Goal: Task Accomplishment & Management: Complete application form

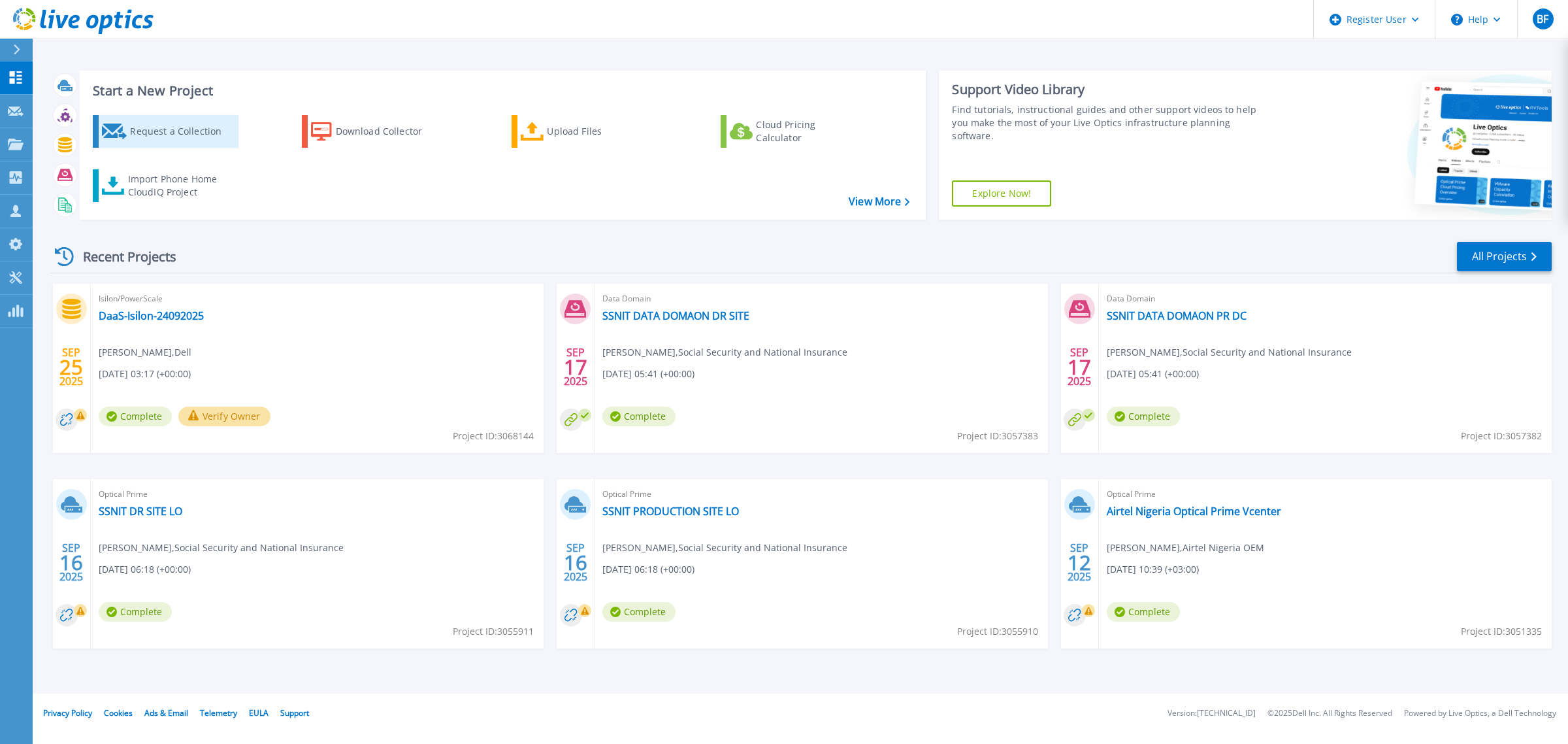
drag, startPoint x: 171, startPoint y: 121, endPoint x: 182, endPoint y: 137, distance: 19.4
click at [171, 121] on div "Request a Collection" at bounding box center [183, 131] width 105 height 26
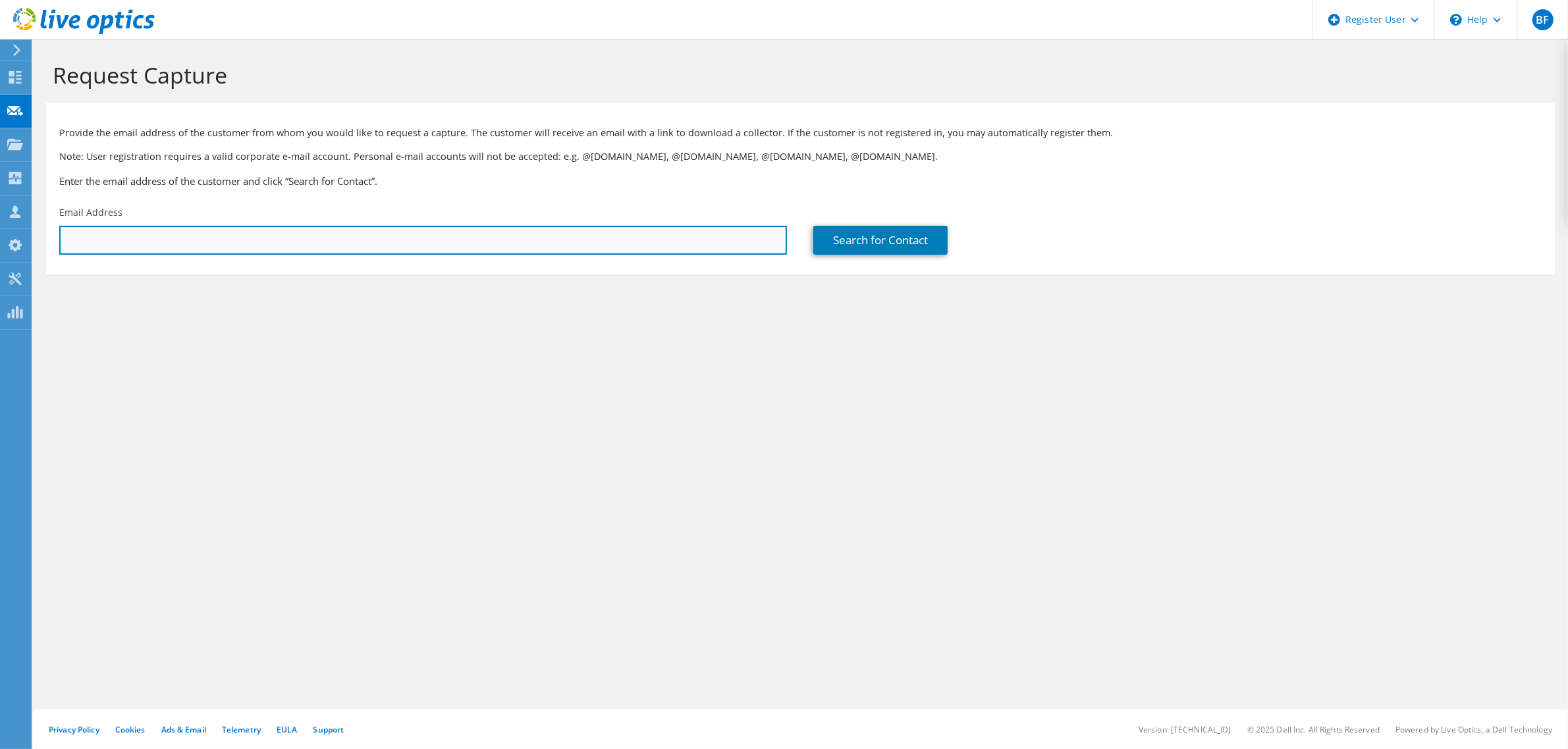
click at [367, 244] on input "text" at bounding box center [423, 240] width 727 height 29
paste input "Vigneshkumar Chokkalingam <vigneshkumar.chokkalingam@kyndryl.com>"
drag, startPoint x: 204, startPoint y: 241, endPoint x: 0, endPoint y: 241, distance: 204.0
click at [0, 241] on div "BF Dell User Belkacem Faouci Belkacem.Faouci@dell.com Dell My Profile Log Out \…" at bounding box center [784, 374] width 1568 height 749
click at [194, 241] on input "Vigneshkumar Chokkalingam <vigneshkumar.chokkalingam@kyndryl.com" at bounding box center [423, 240] width 727 height 29
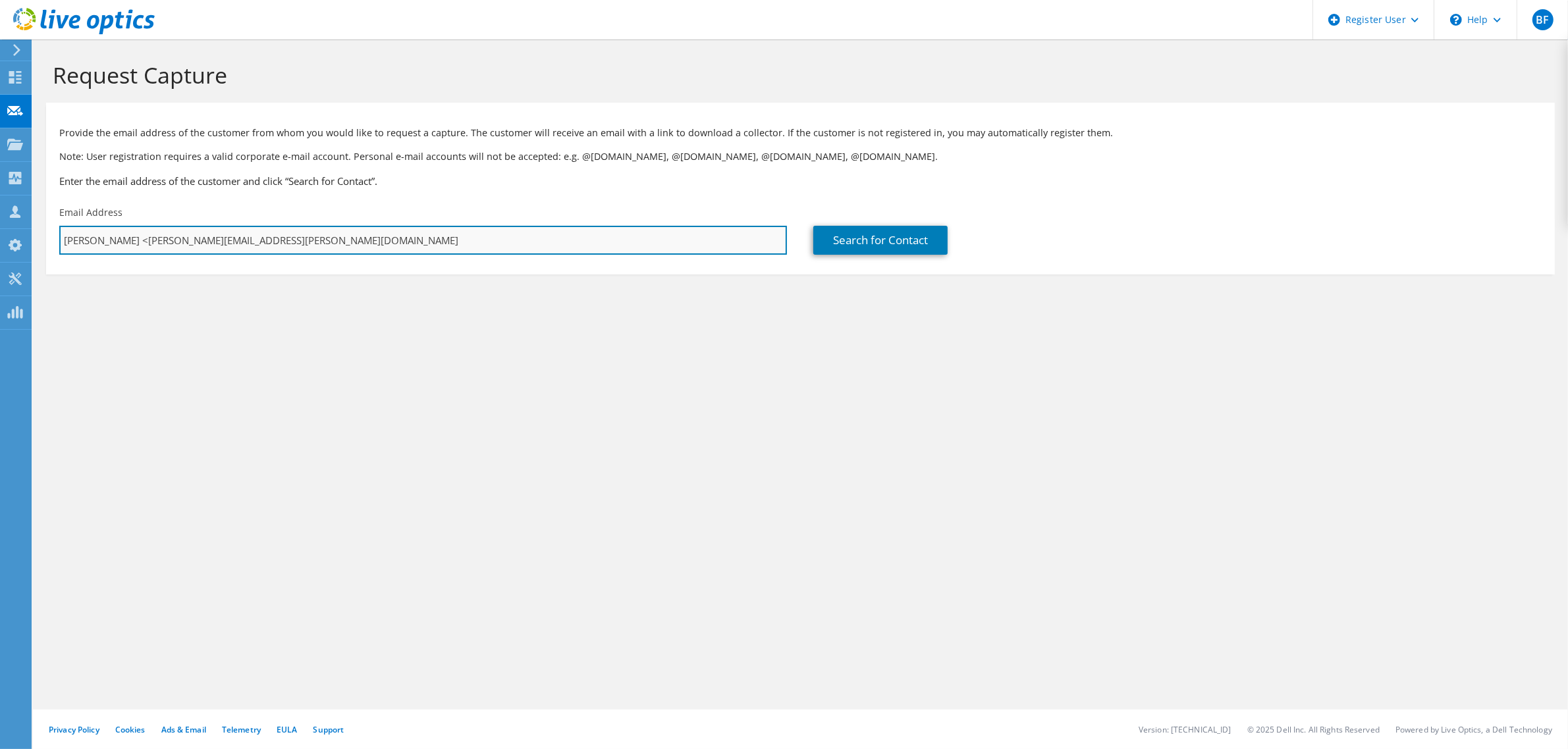
click at [205, 240] on input "Vigneshkumar Chokkalingam <vigneshkumar.chokkalingam@kyndryl.com" at bounding box center [423, 240] width 727 height 29
drag, startPoint x: 205, startPoint y: 241, endPoint x: 0, endPoint y: 228, distance: 205.4
click at [0, 228] on div "BF Dell User Belkacem Faouci Belkacem.Faouci@dell.com Dell My Profile Log Out \…" at bounding box center [784, 374] width 1568 height 749
click at [208, 240] on input "Vigneshkumar Chokkalingam <vigneshkumar.chokkalingam@kyndryl.com" at bounding box center [423, 240] width 727 height 29
drag, startPoint x: 202, startPoint y: 239, endPoint x: 47, endPoint y: 229, distance: 155.3
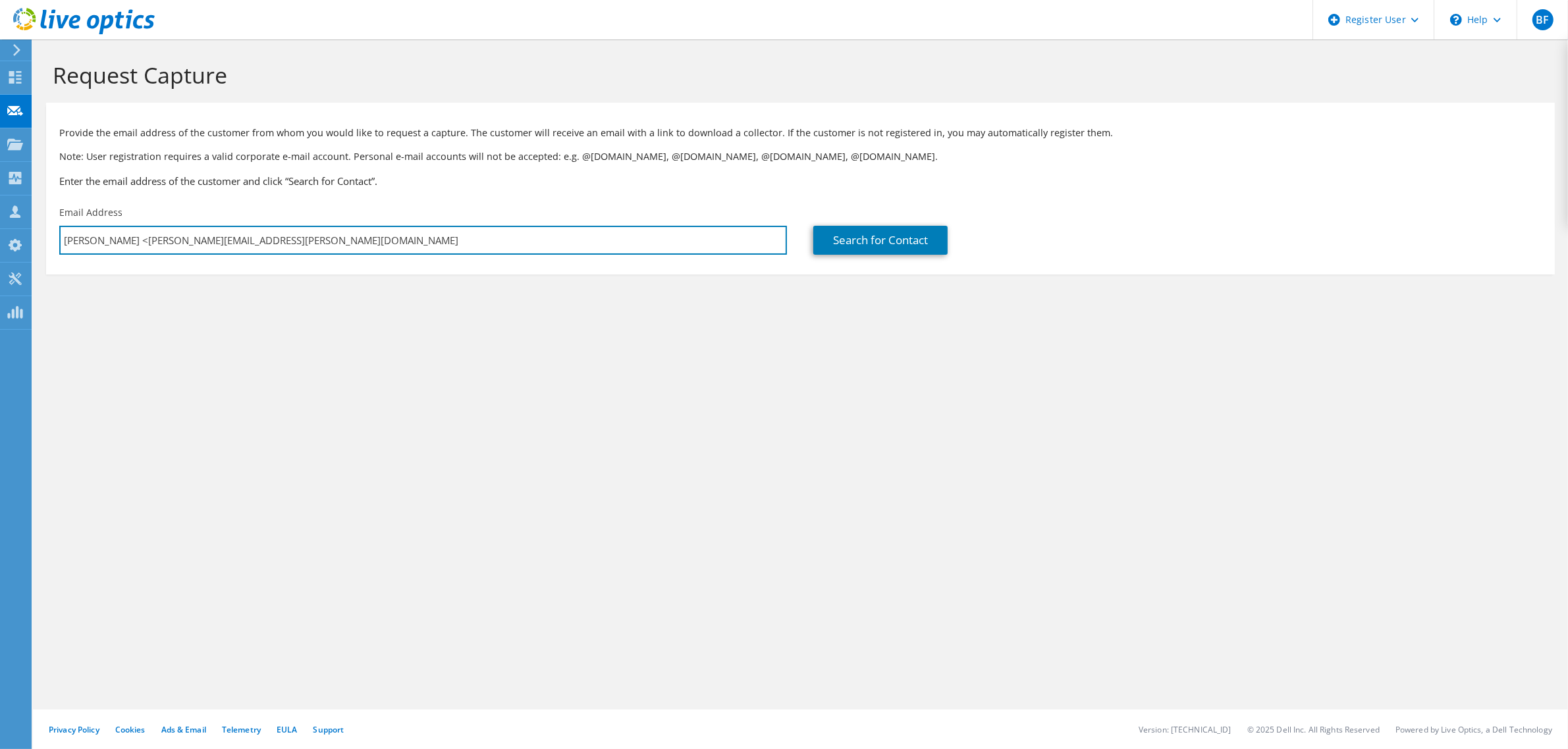
click at [47, 229] on div "Email Address Vigneshkumar Chokkalingam <vigneshkumar.chokkalingam@kyndryl.com" at bounding box center [423, 230] width 754 height 62
type input "vigneshkumar.chokkalingam@kyndryl.com"
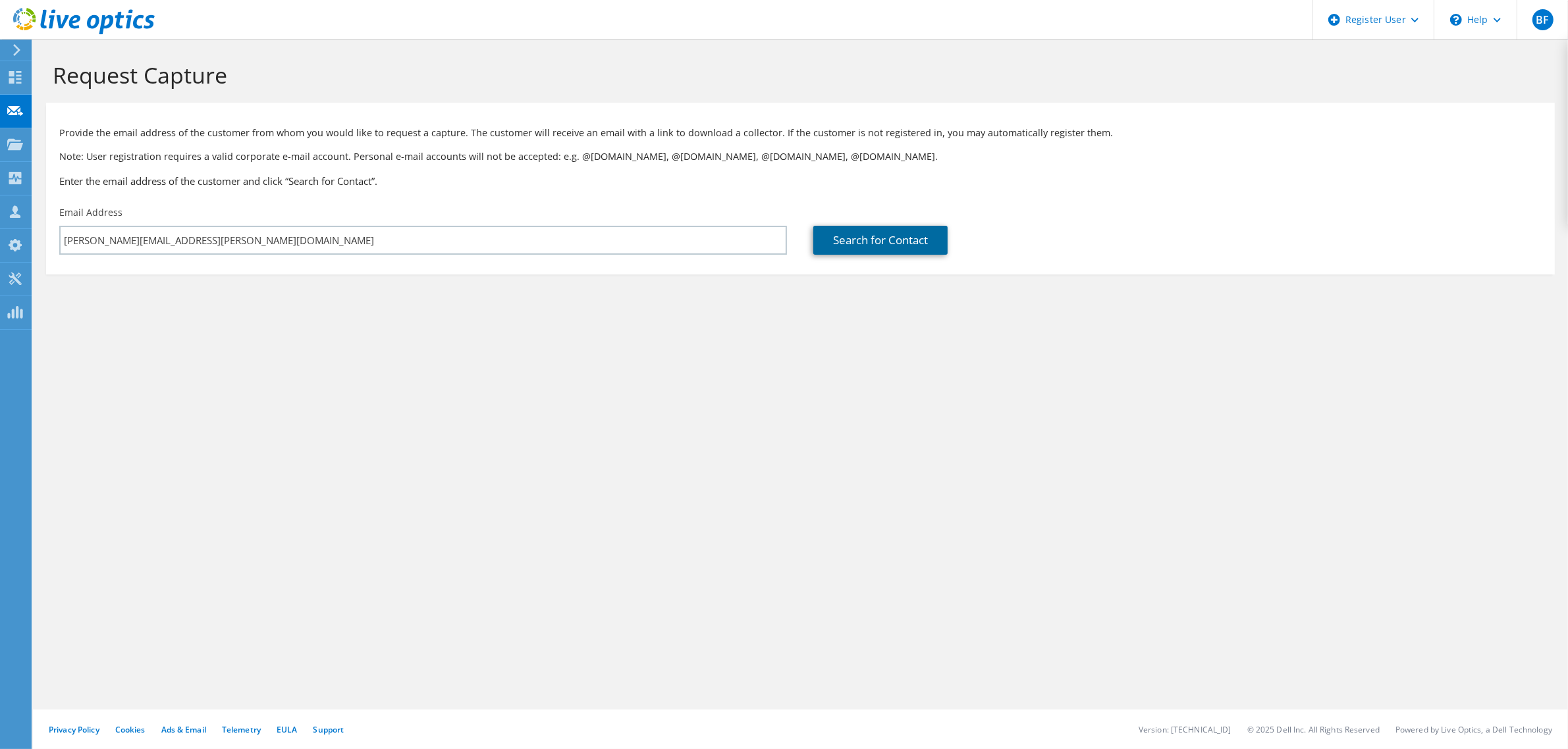
click at [896, 245] on link "Search for Contact" at bounding box center [881, 240] width 134 height 29
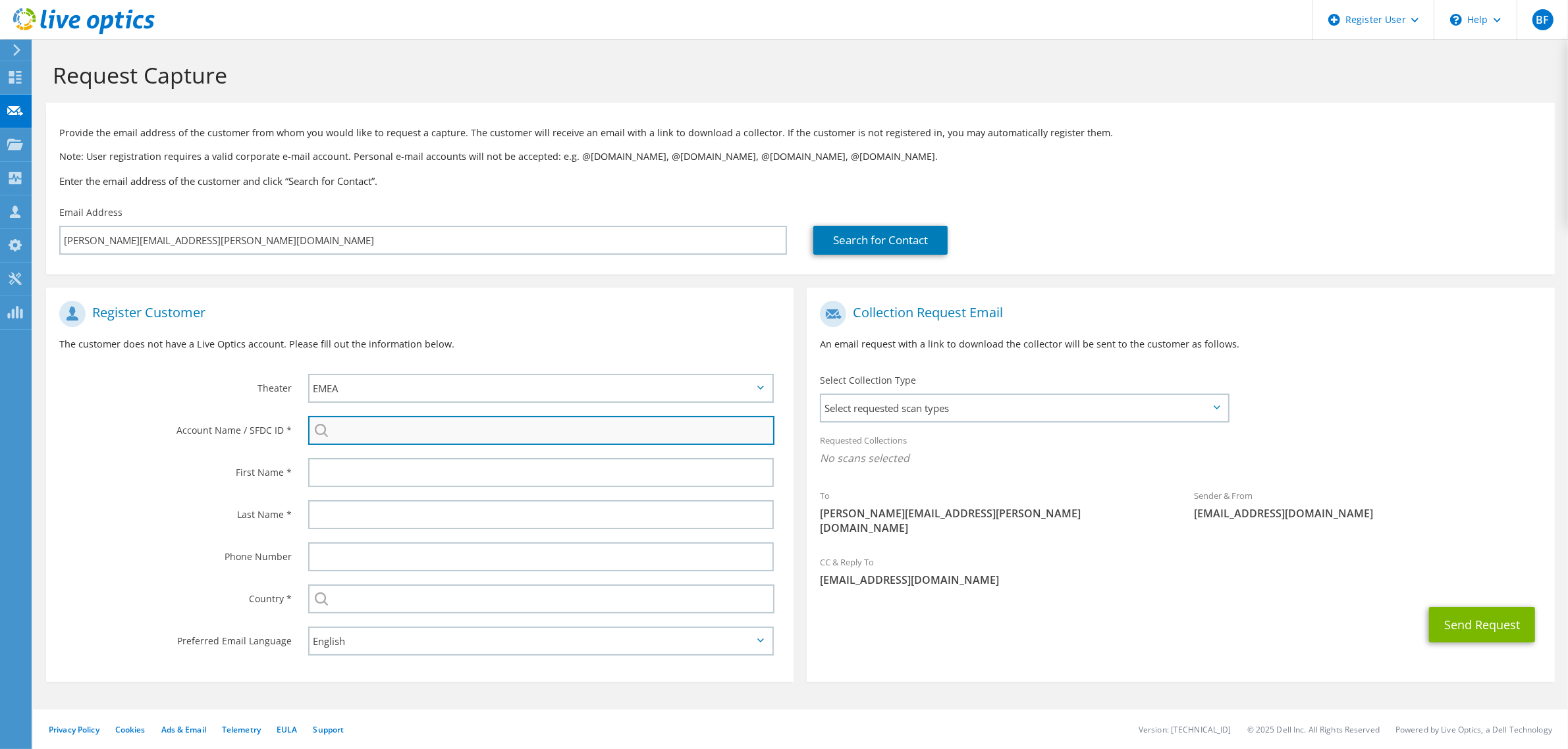
click at [392, 422] on input "search" at bounding box center [541, 430] width 466 height 29
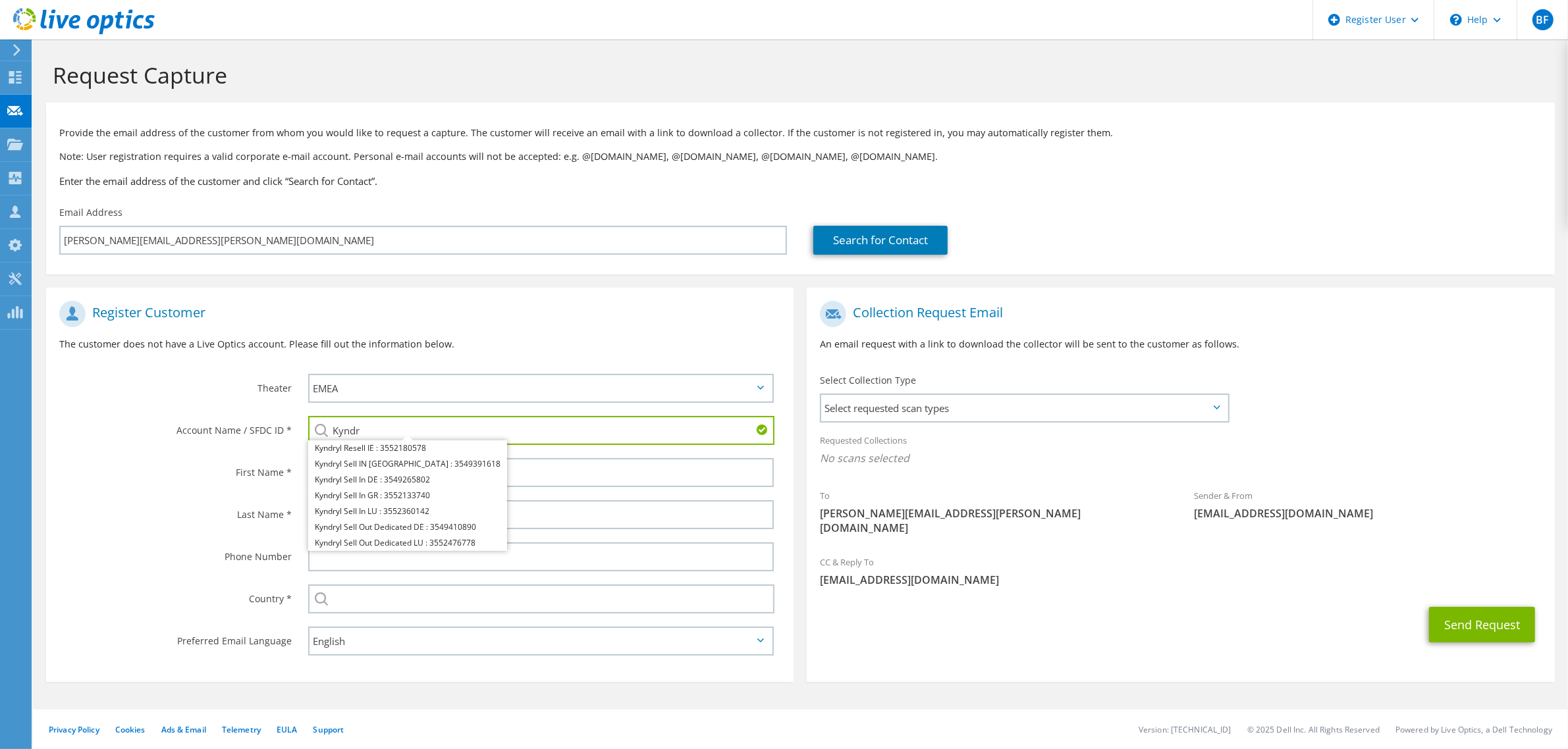
drag, startPoint x: 383, startPoint y: 430, endPoint x: 166, endPoint y: 426, distance: 217.0
click at [163, 431] on div "Account Name / SFDC ID * Kyndr Kyndryl Resell IE : 3552180578 Kyndryl Sell IN C…" at bounding box center [420, 431] width 747 height 42
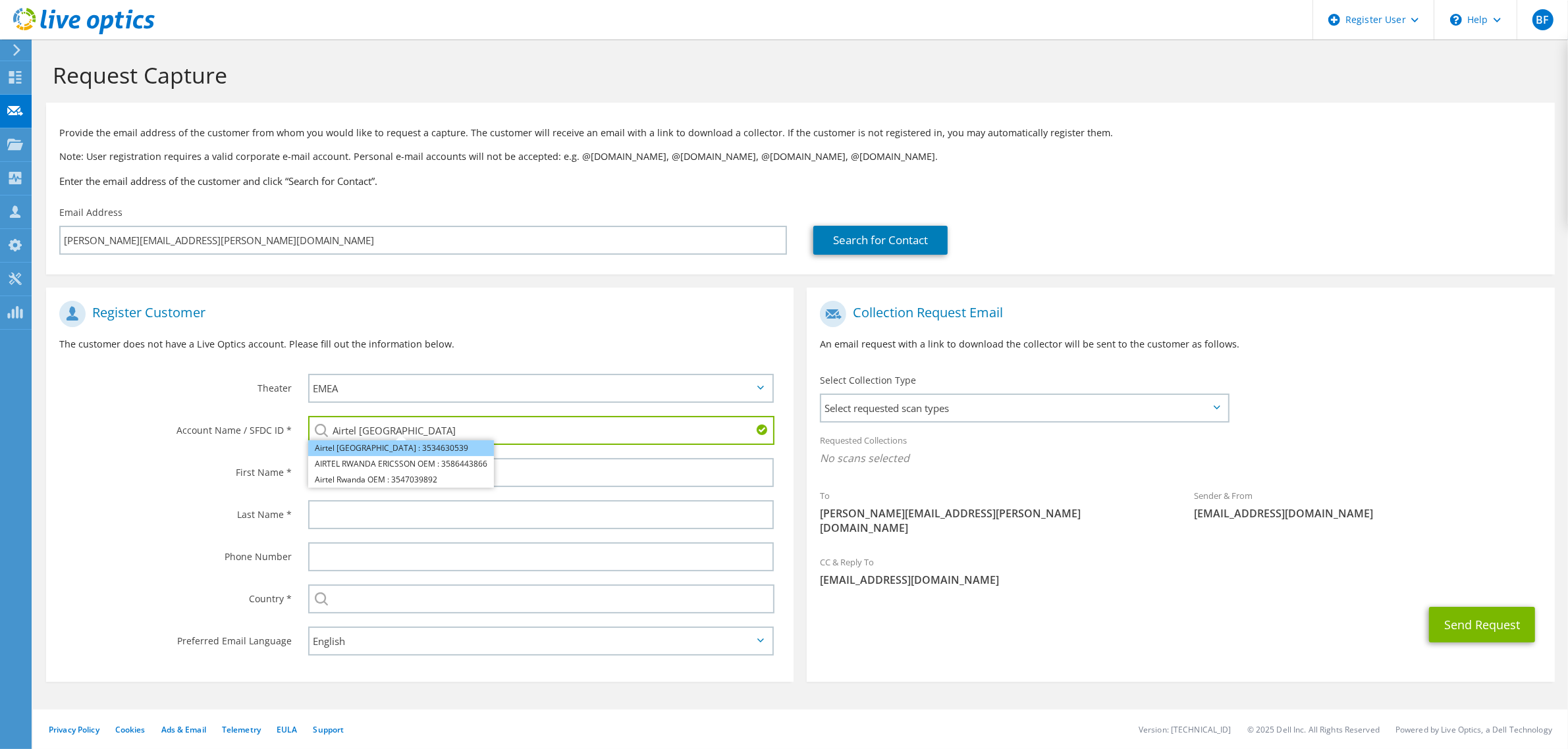
click at [410, 449] on li "Airtel Rwanda : 3534630539" at bounding box center [401, 448] width 186 height 16
type input "Airtel Rwanda : 3534630539"
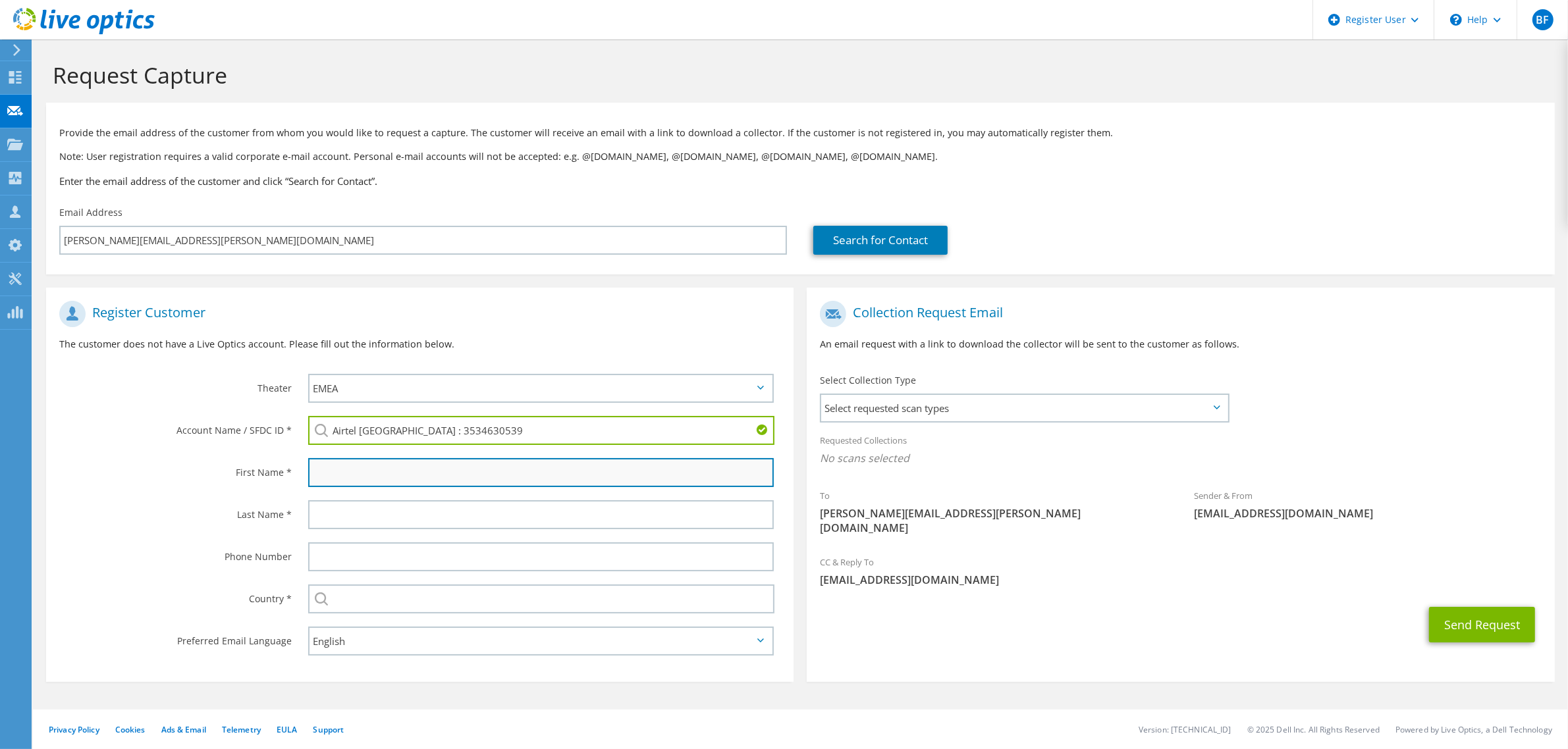
click at [367, 477] on input "text" at bounding box center [540, 472] width 466 height 29
paste input "Vigneshkumar Chokkalingam"
drag, startPoint x: 382, startPoint y: 475, endPoint x: 524, endPoint y: 469, distance: 142.1
click at [524, 469] on input "Vigneshkumar Chokkalingam" at bounding box center [540, 472] width 466 height 29
type input "Vigneshkumar"
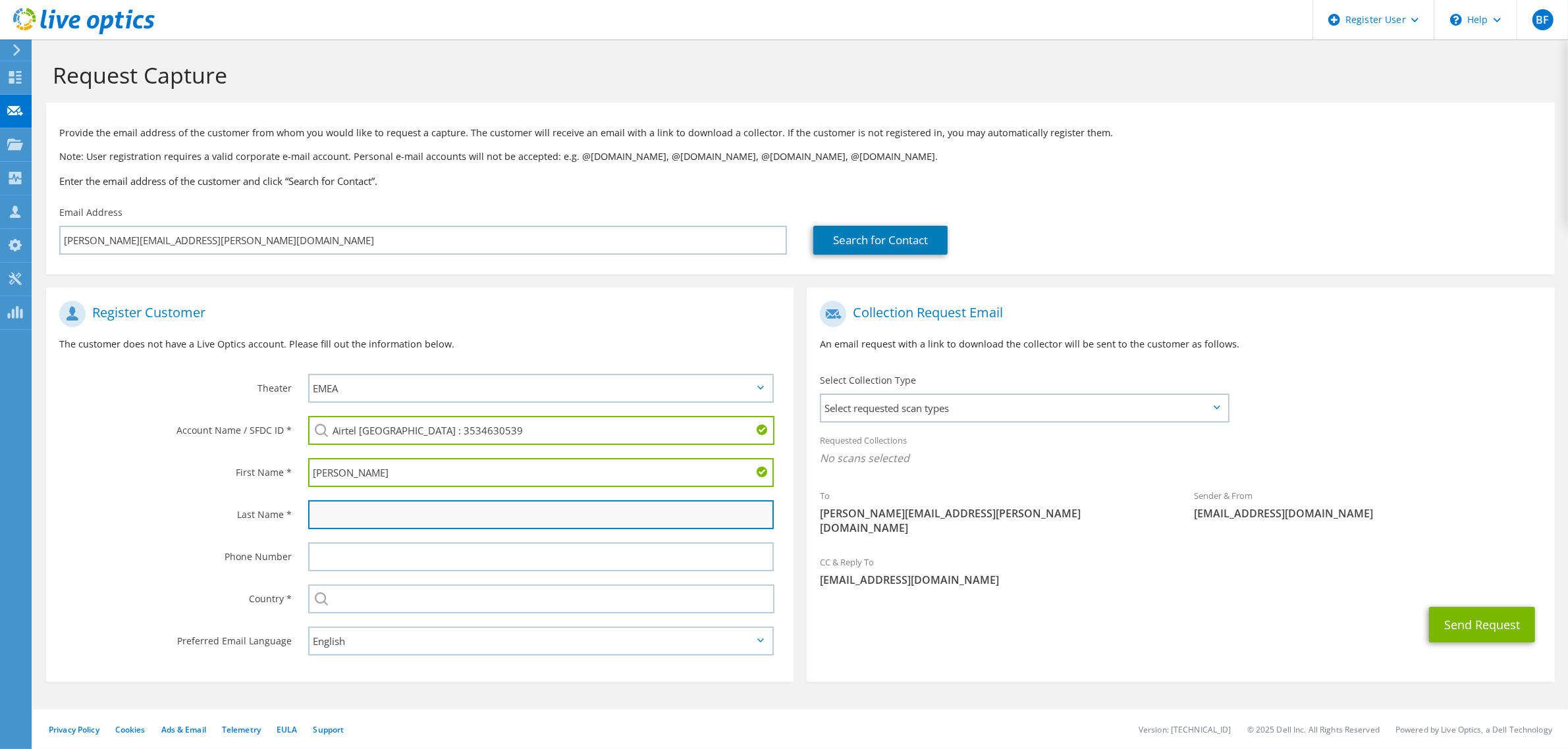
click at [423, 517] on input "text" at bounding box center [540, 514] width 466 height 29
paste input "Chokkalingam"
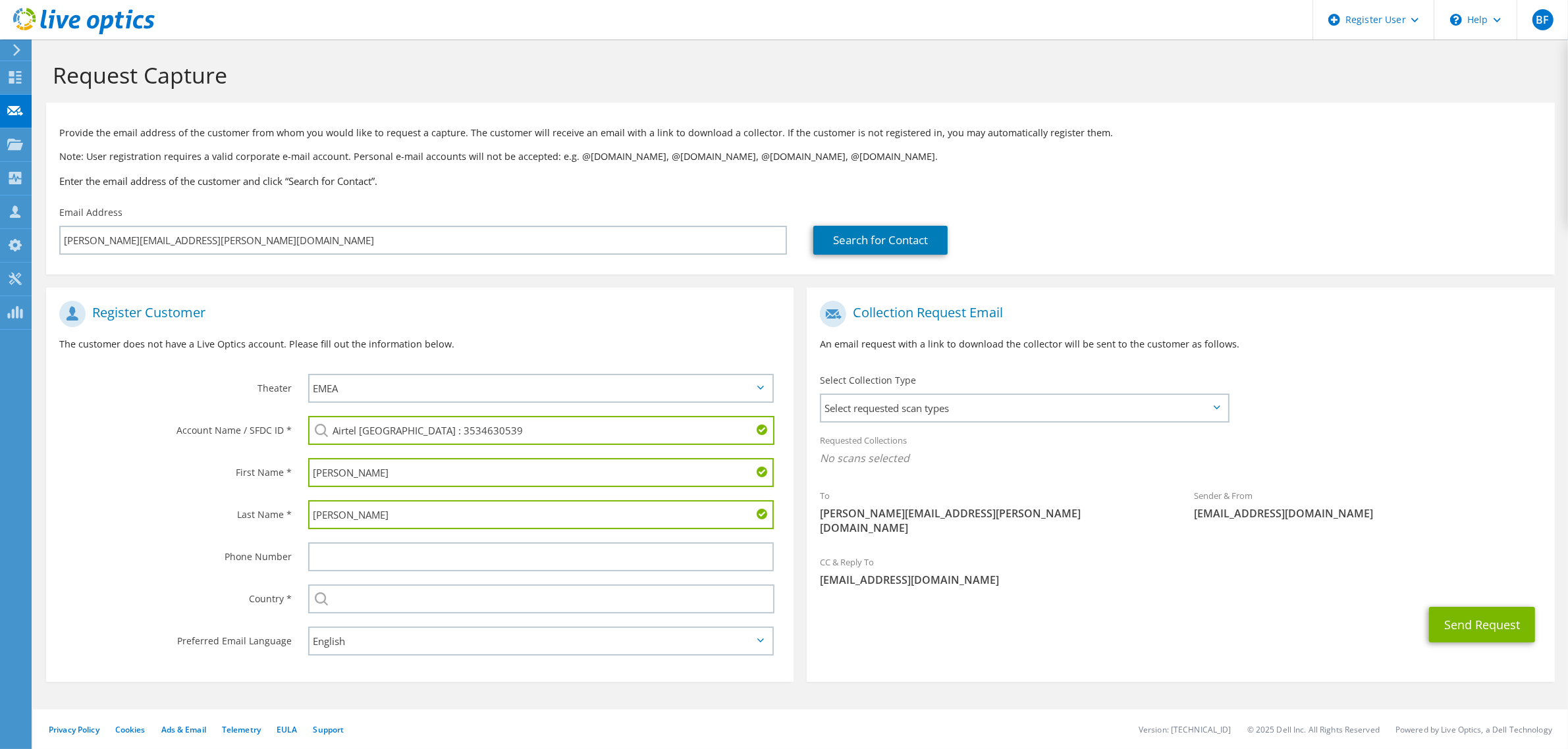
type input "Chokkalingam"
click at [129, 536] on div "Phone Number" at bounding box center [171, 556] width 249 height 41
click at [372, 601] on input "text" at bounding box center [541, 599] width 466 height 29
type input "Rwanda"
click at [161, 589] on label "Country *" at bounding box center [176, 595] width 232 height 21
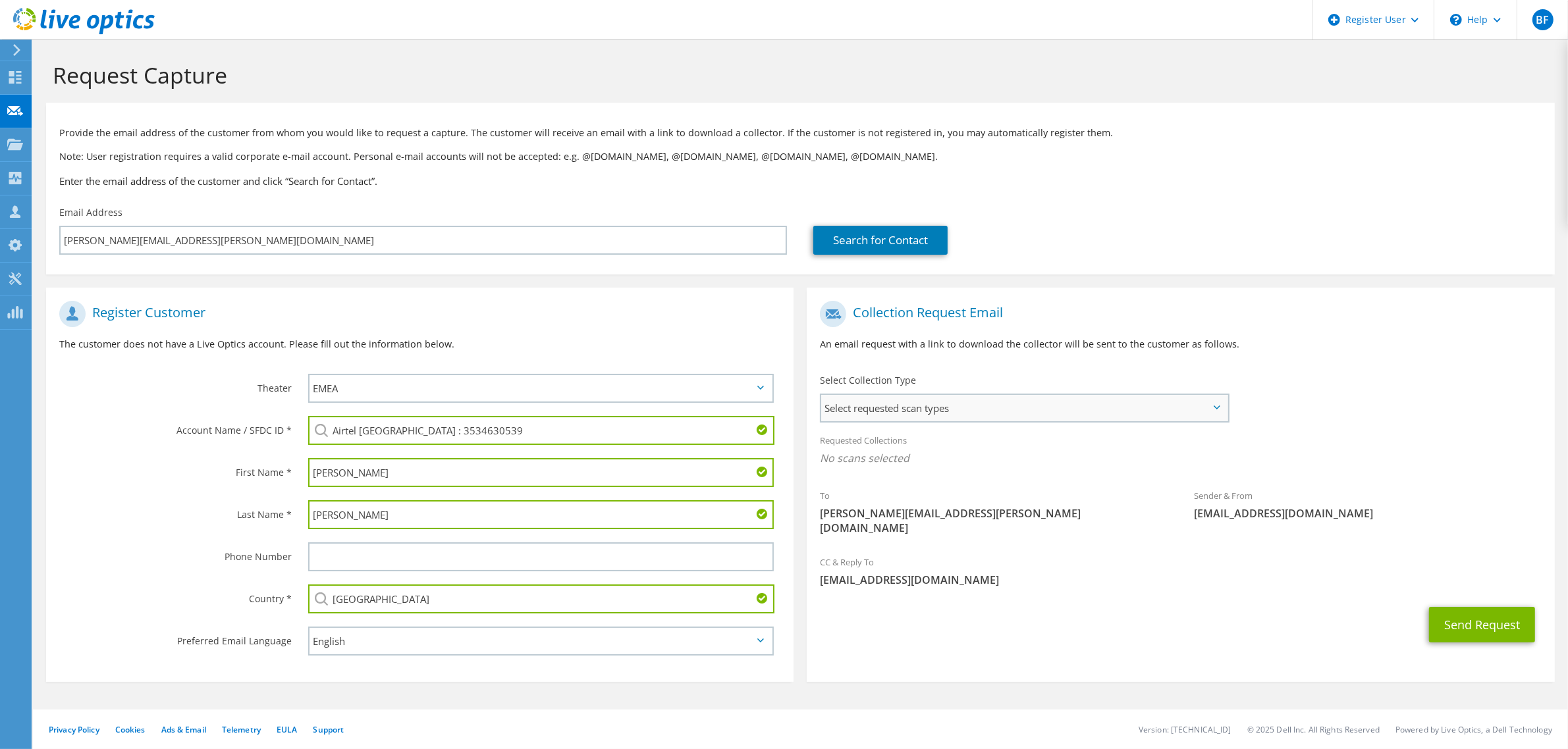
click at [961, 406] on span "Select requested scan types" at bounding box center [1024, 408] width 406 height 26
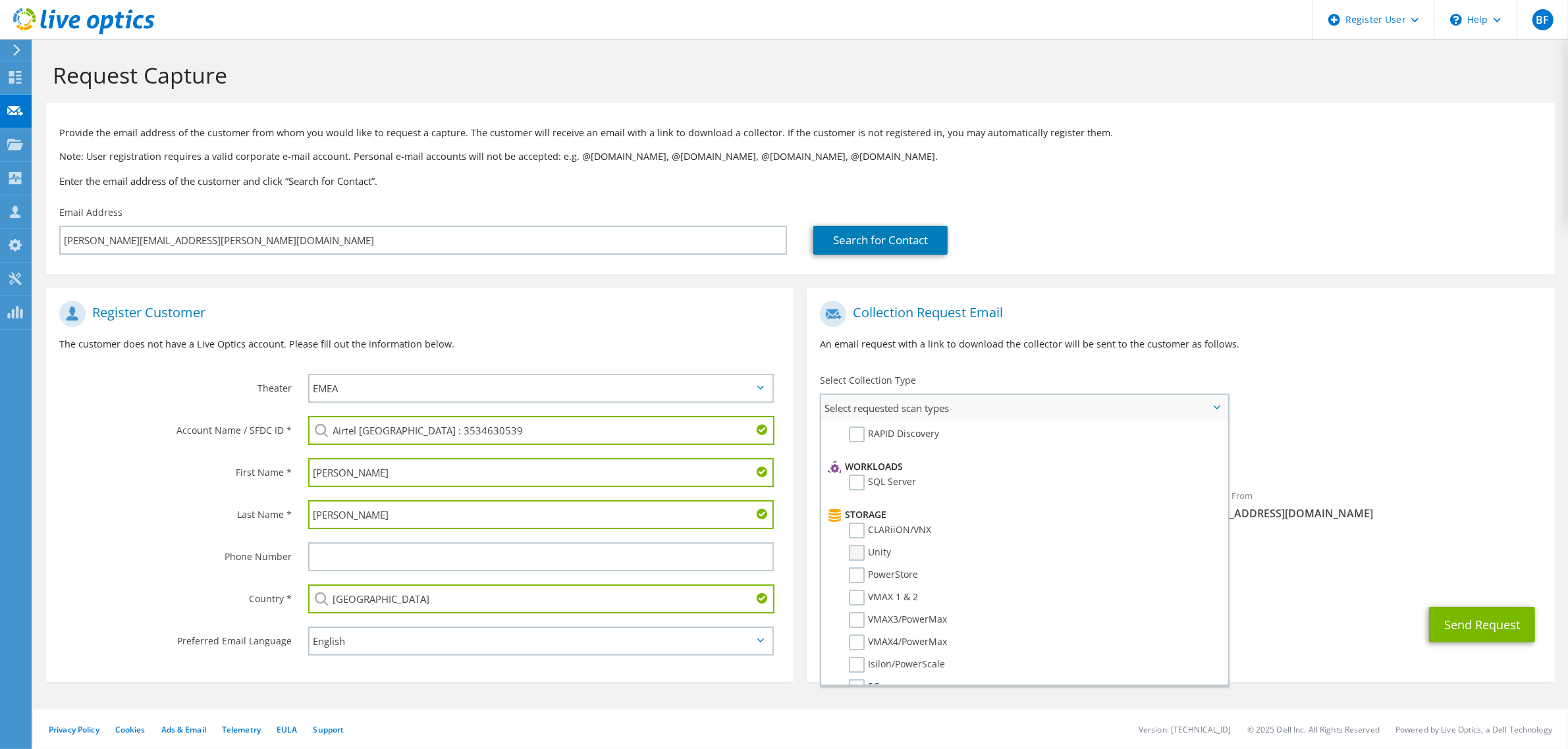
scroll to position [164, 0]
click at [851, 551] on label "PowerStore" at bounding box center [884, 558] width 69 height 16
click at [0, 0] on input "PowerStore" at bounding box center [0, 0] width 0 height 0
click at [1372, 634] on div "Send Request" at bounding box center [1180, 628] width 747 height 49
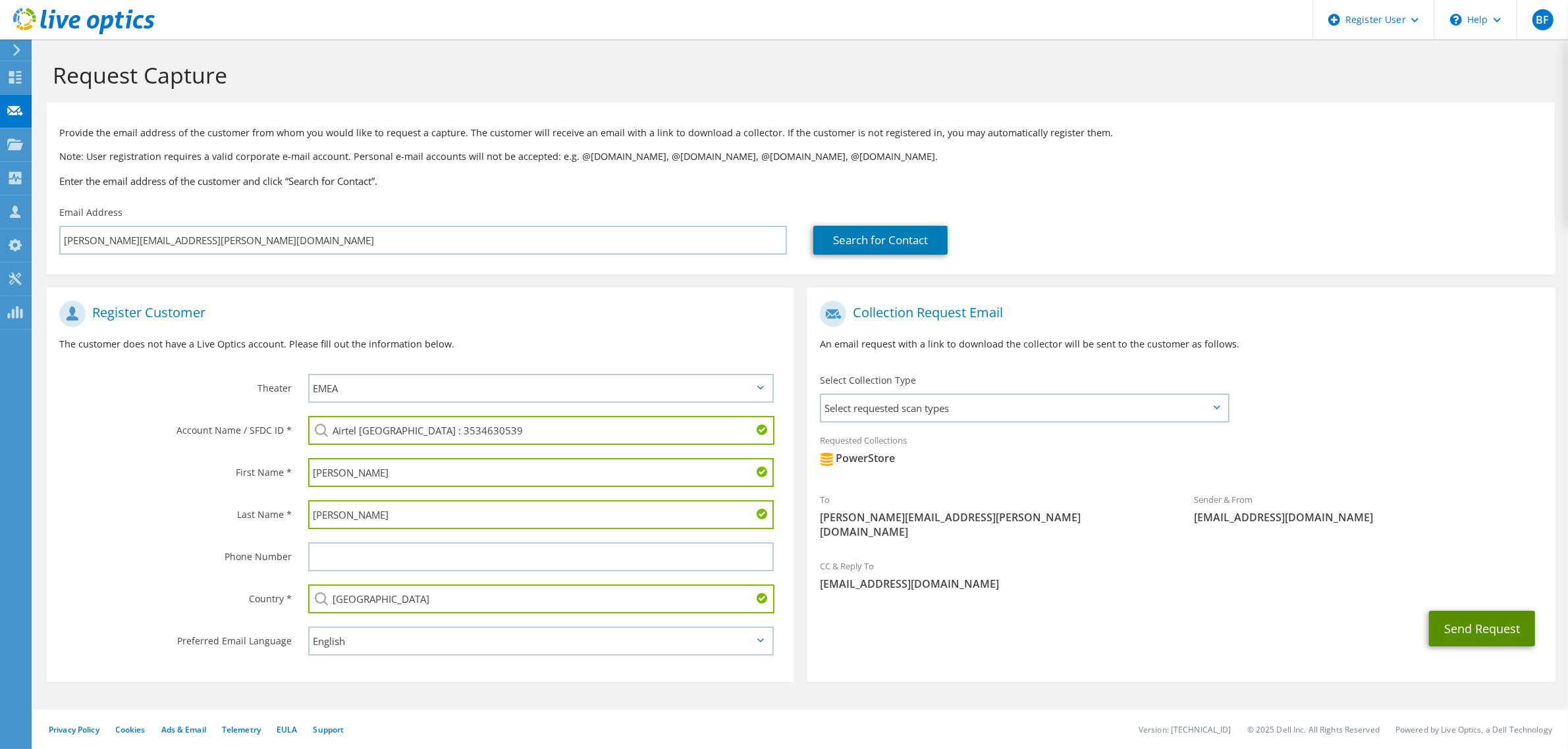
click at [1485, 612] on button "Send Request" at bounding box center [1482, 628] width 106 height 35
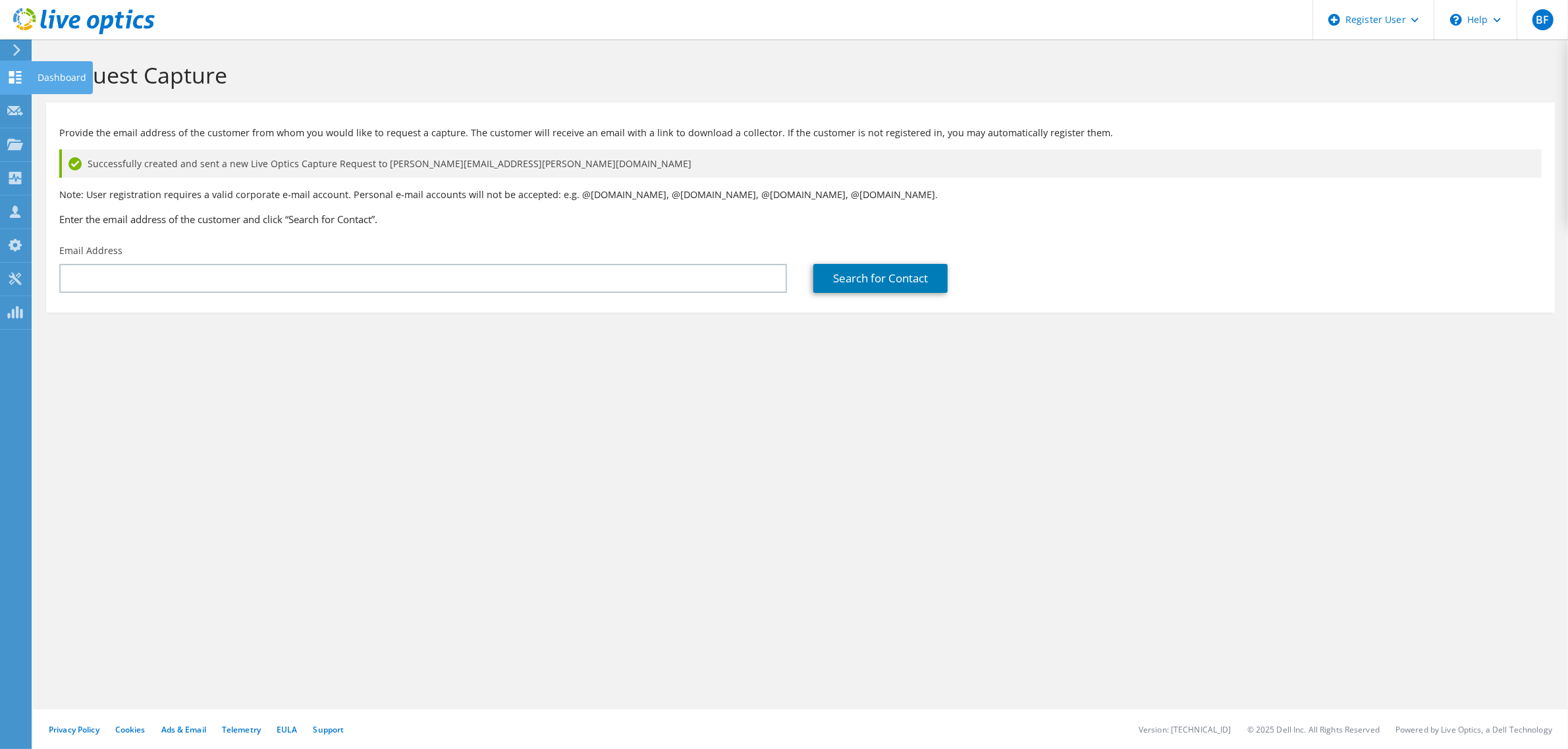
click at [18, 72] on icon at bounding box center [15, 77] width 16 height 13
